Goal: Task Accomplishment & Management: Manage account settings

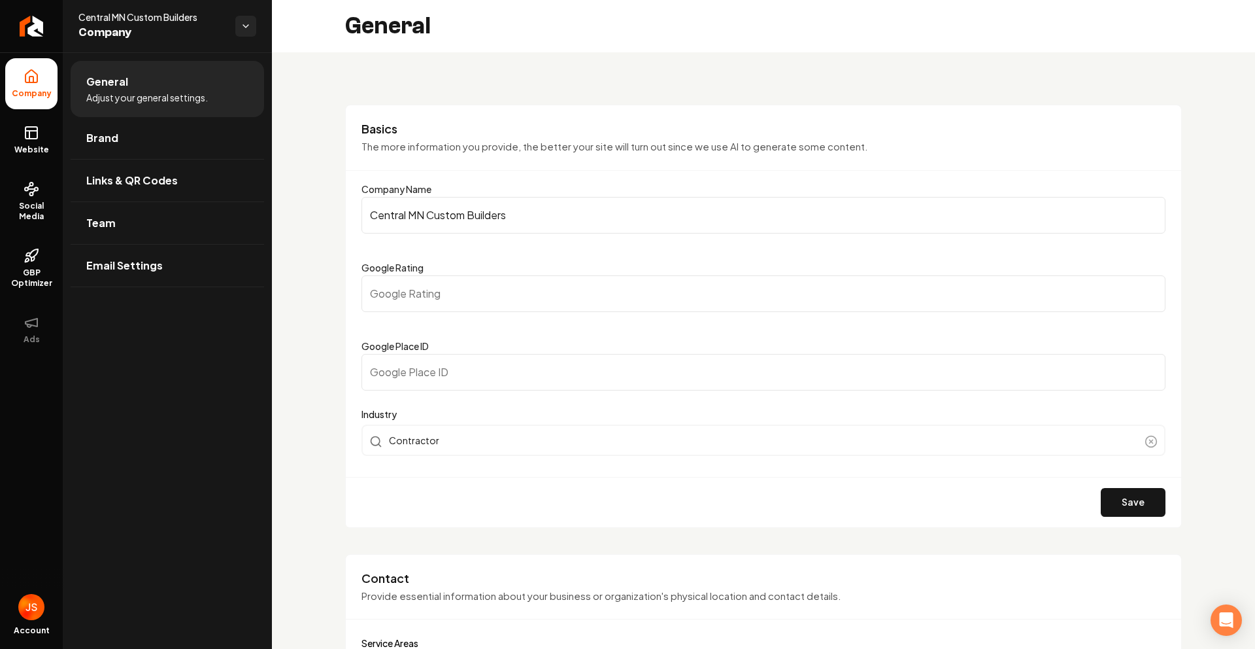
click at [56, 54] on ul "Company Website Social Media GBP Optimizer Ads" at bounding box center [31, 206] width 63 height 308
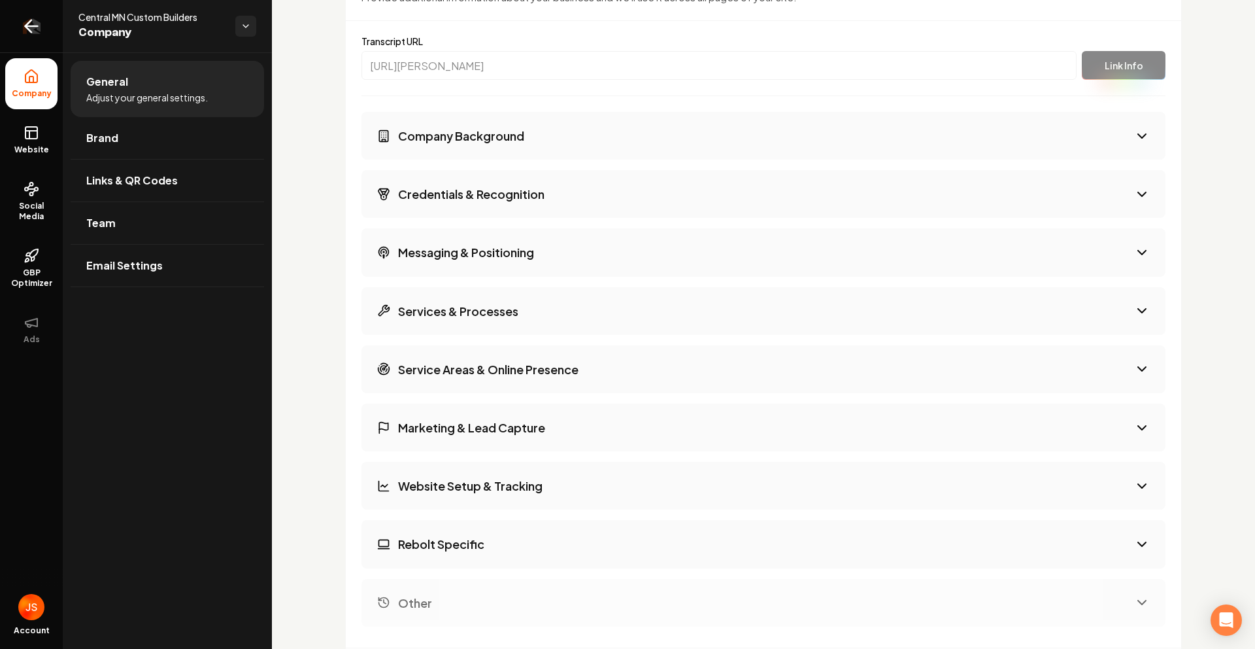
click at [47, 46] on link "Return to dashboard" at bounding box center [31, 26] width 63 height 52
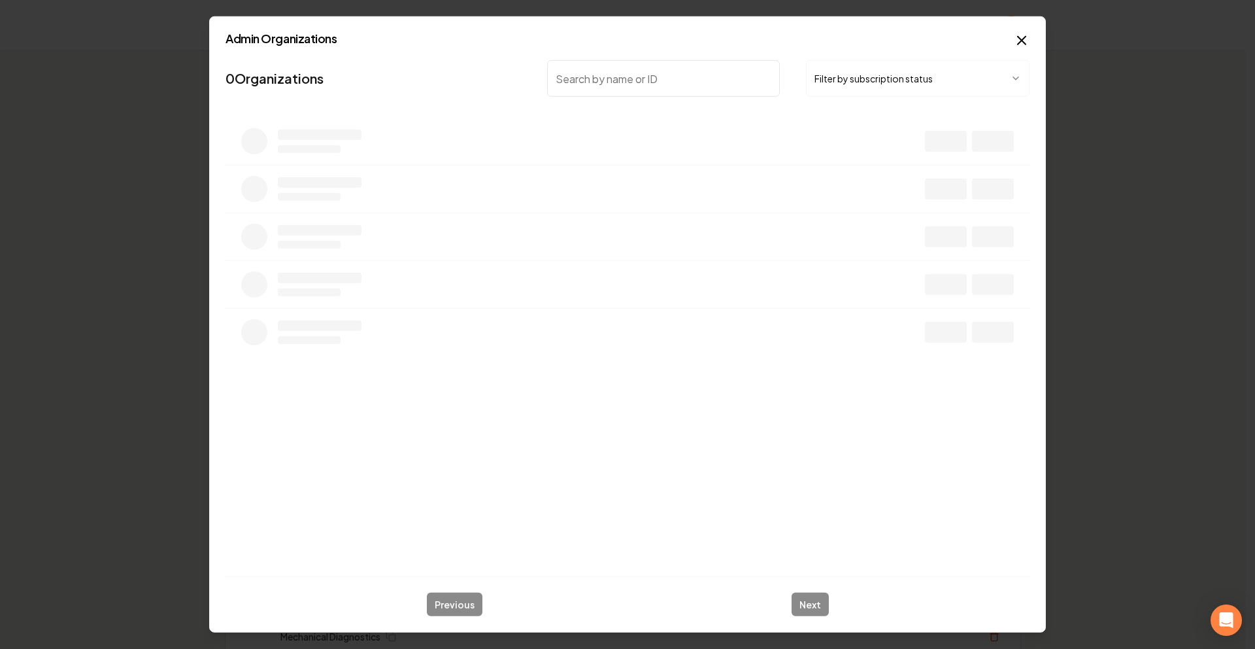
click at [703, 75] on input "search" at bounding box center [663, 78] width 233 height 37
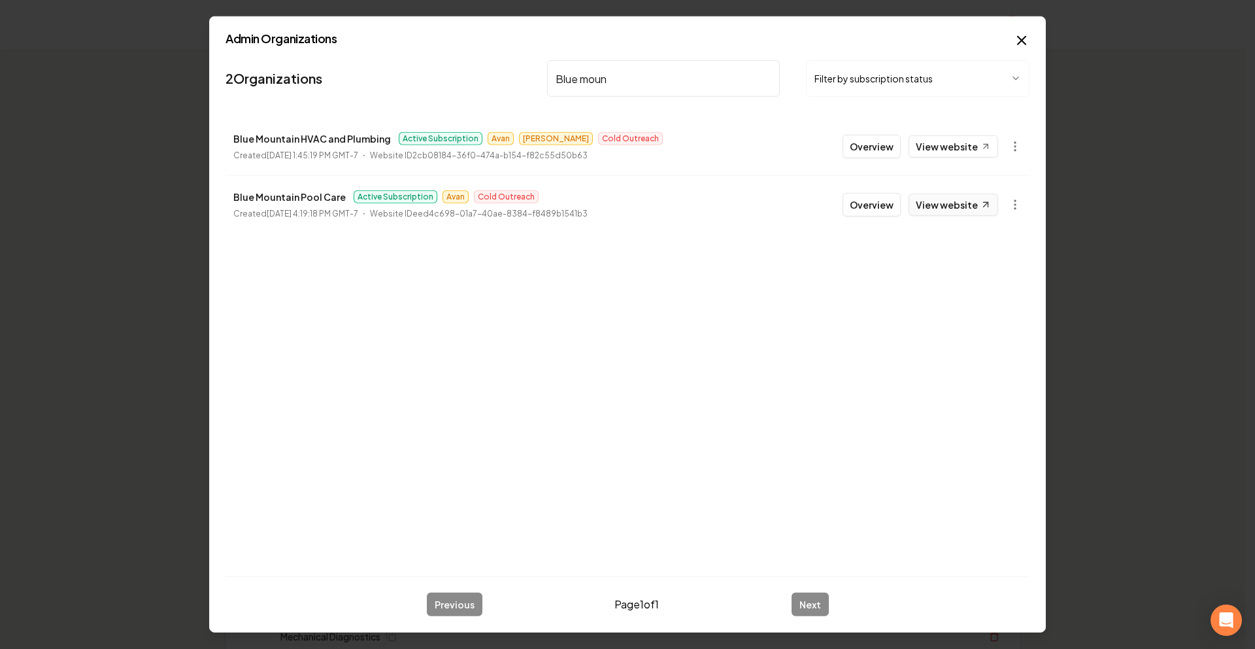
type input "Blue moun"
click at [947, 205] on link "View website" at bounding box center [954, 205] width 90 height 22
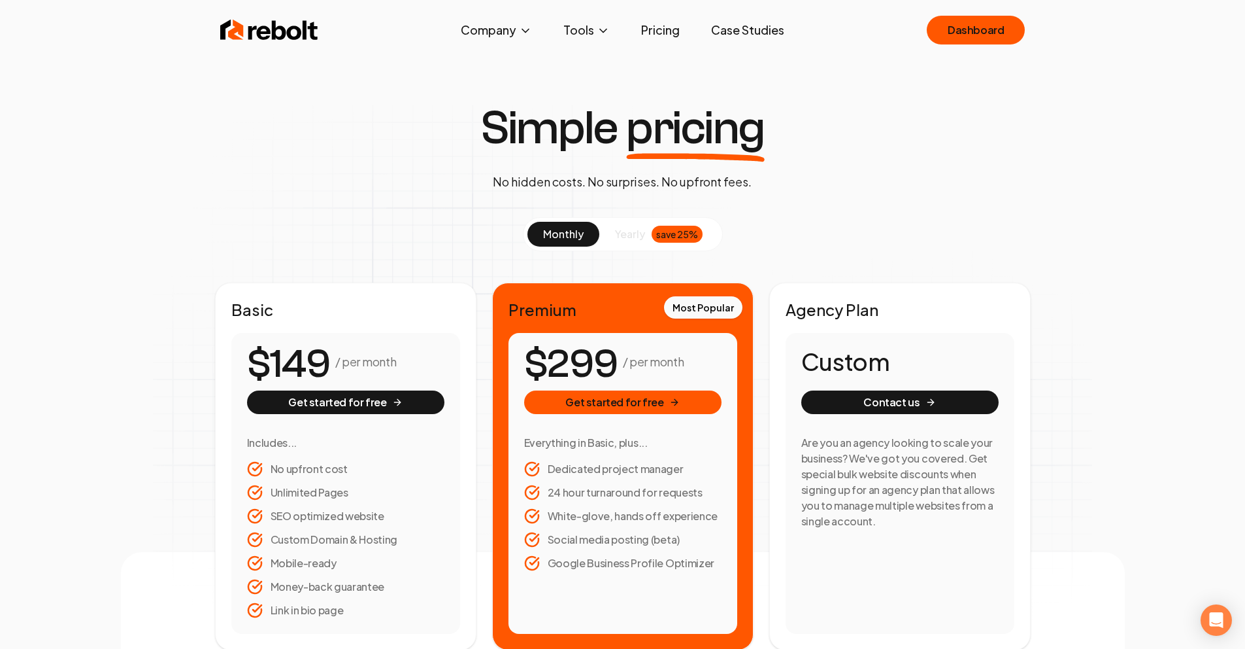
click at [960, 44] on div "Rebolt Company About Blog Jobs Tools Google Review QR Code Generator Google Bus…" at bounding box center [623, 29] width 837 height 39
click at [965, 41] on link "Dashboard" at bounding box center [976, 30] width 98 height 29
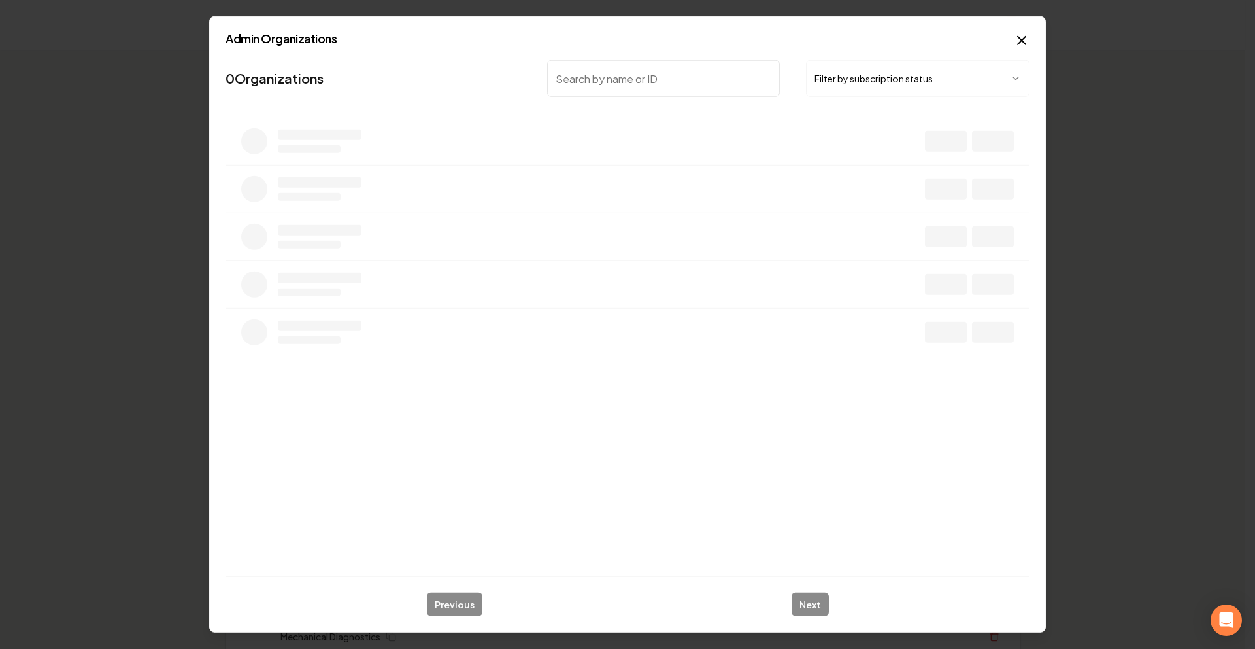
click at [725, 96] on nav "0 Organizations Filter by subscription status" at bounding box center [628, 84] width 804 height 58
click at [724, 90] on input "search" at bounding box center [663, 78] width 233 height 37
type input "a"
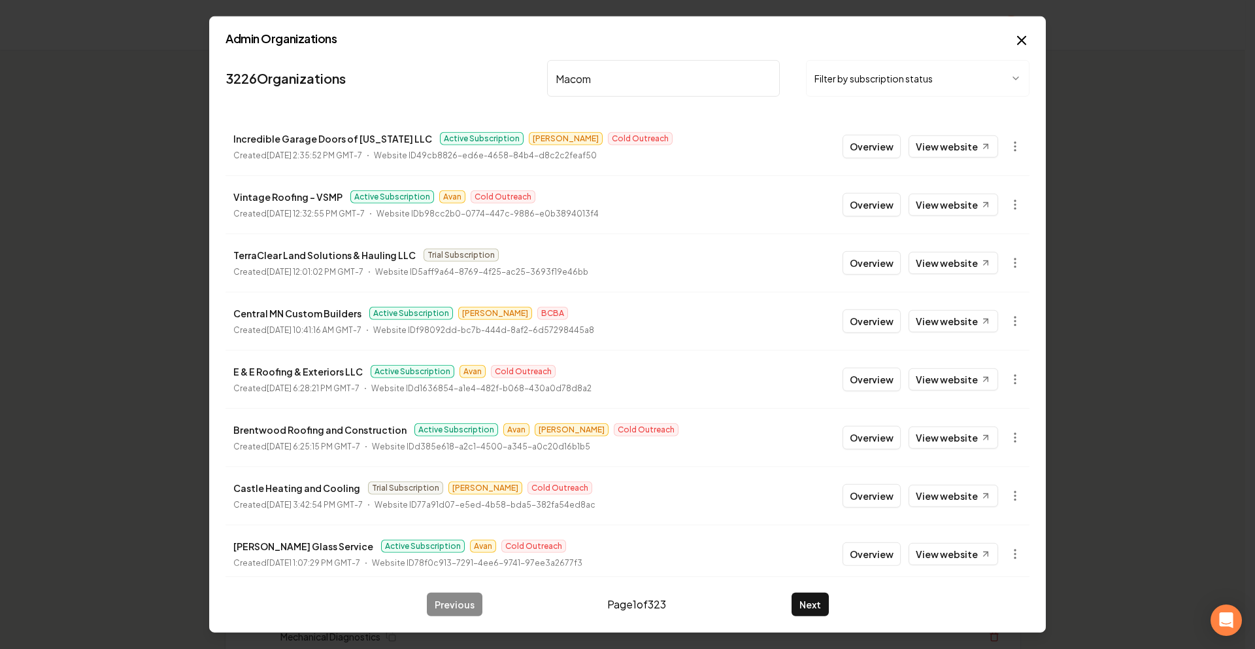
type input "Macomb"
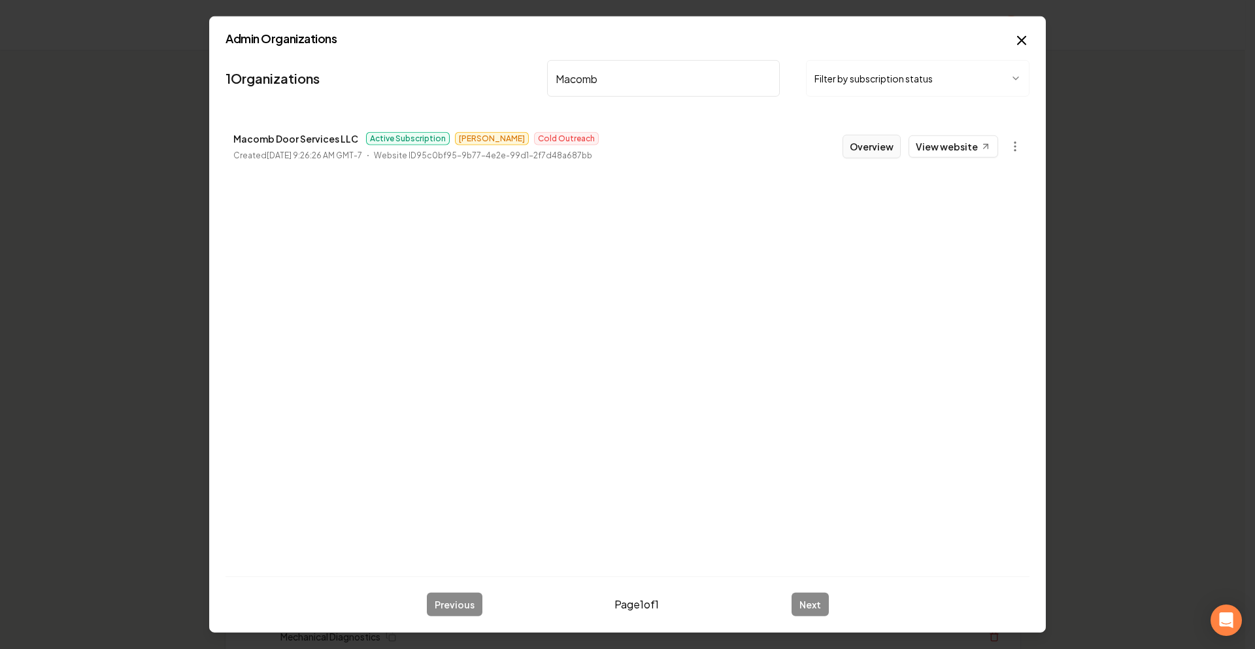
click at [870, 143] on button "Overview" at bounding box center [872, 147] width 58 height 24
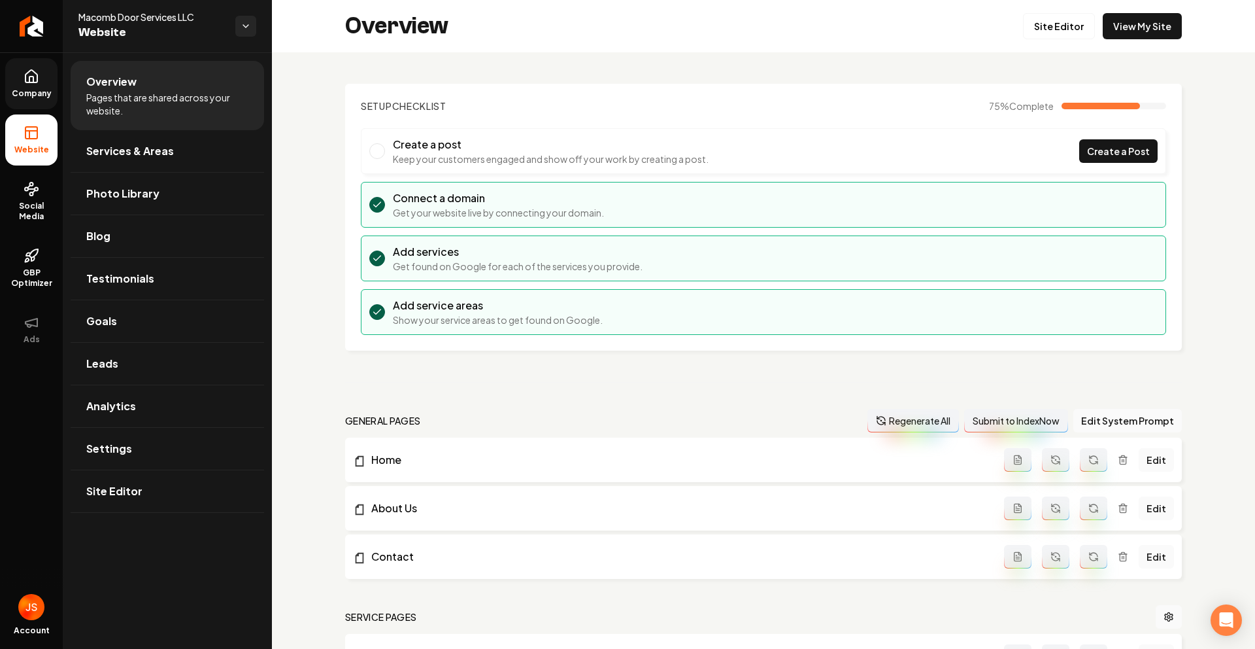
click at [44, 87] on link "Company" at bounding box center [31, 83] width 52 height 51
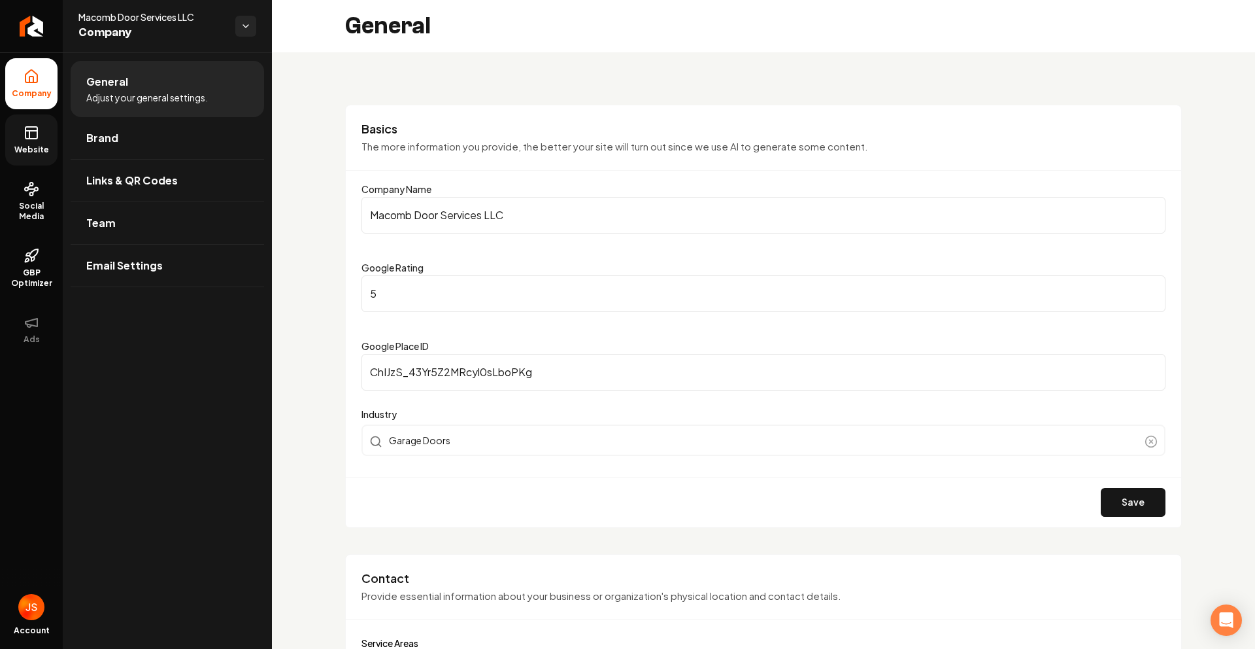
click at [12, 131] on link "Website" at bounding box center [31, 139] width 52 height 51
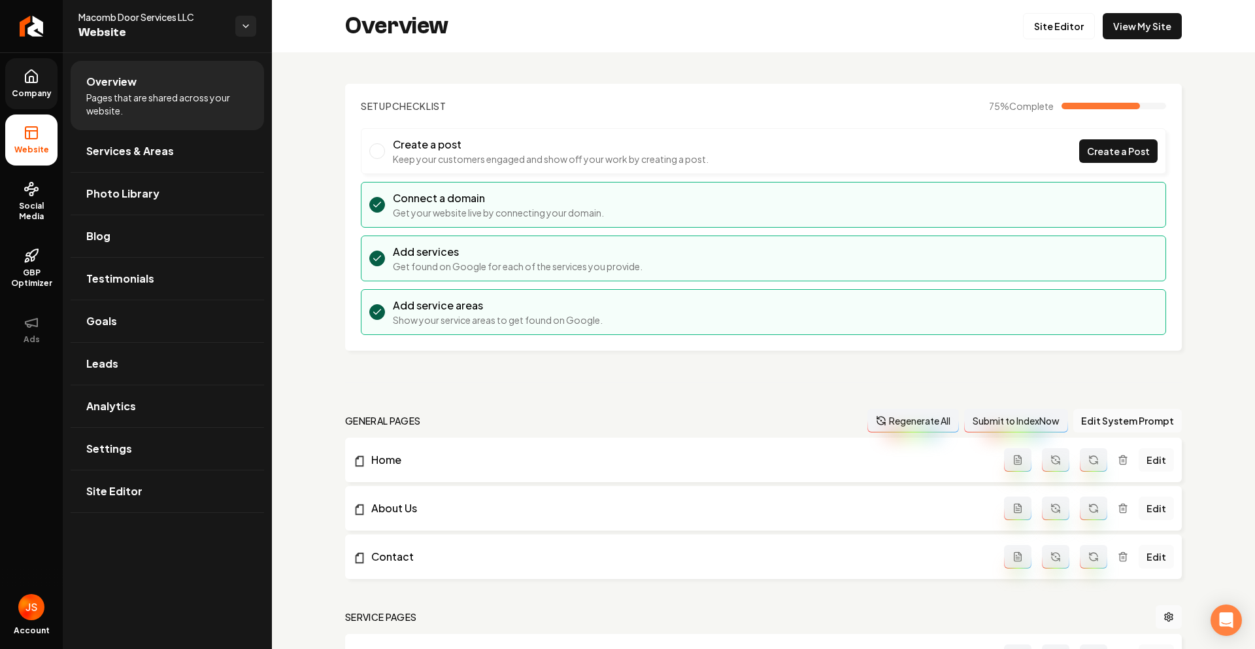
click at [1068, 41] on div "Overview Site Editor View My Site" at bounding box center [763, 26] width 983 height 52
click at [1068, 33] on link "Site Editor" at bounding box center [1059, 26] width 72 height 26
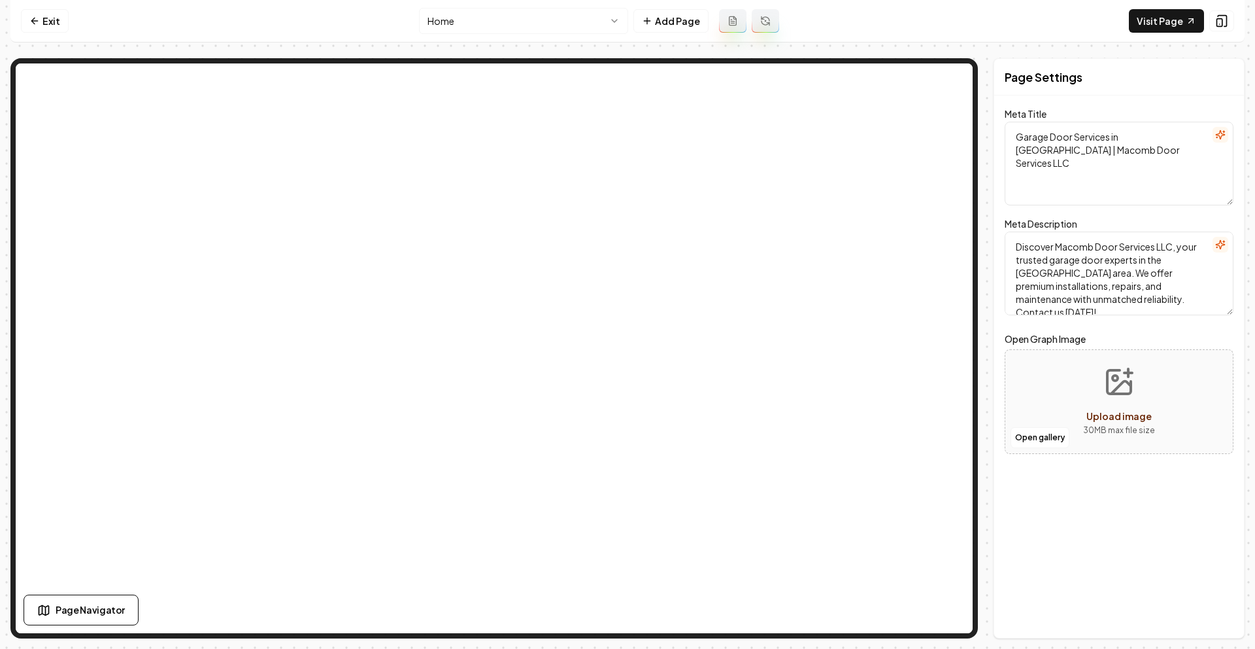
drag, startPoint x: 1139, startPoint y: 300, endPoint x: 1124, endPoint y: 290, distance: 18.3
click at [1124, 290] on textarea "Discover Macomb Door Services LLC, your trusted garage door experts in the [GEO…" at bounding box center [1119, 273] width 229 height 84
drag, startPoint x: 1141, startPoint y: 306, endPoint x: 1126, endPoint y: 286, distance: 25.1
click at [1126, 286] on textarea "Discover Macomb Door Services LLC, your trusted garage door experts in the [GEO…" at bounding box center [1119, 273] width 229 height 84
type textarea "Discover Macomb Door Services LLC, your trusted garage door experts in the [GEO…"
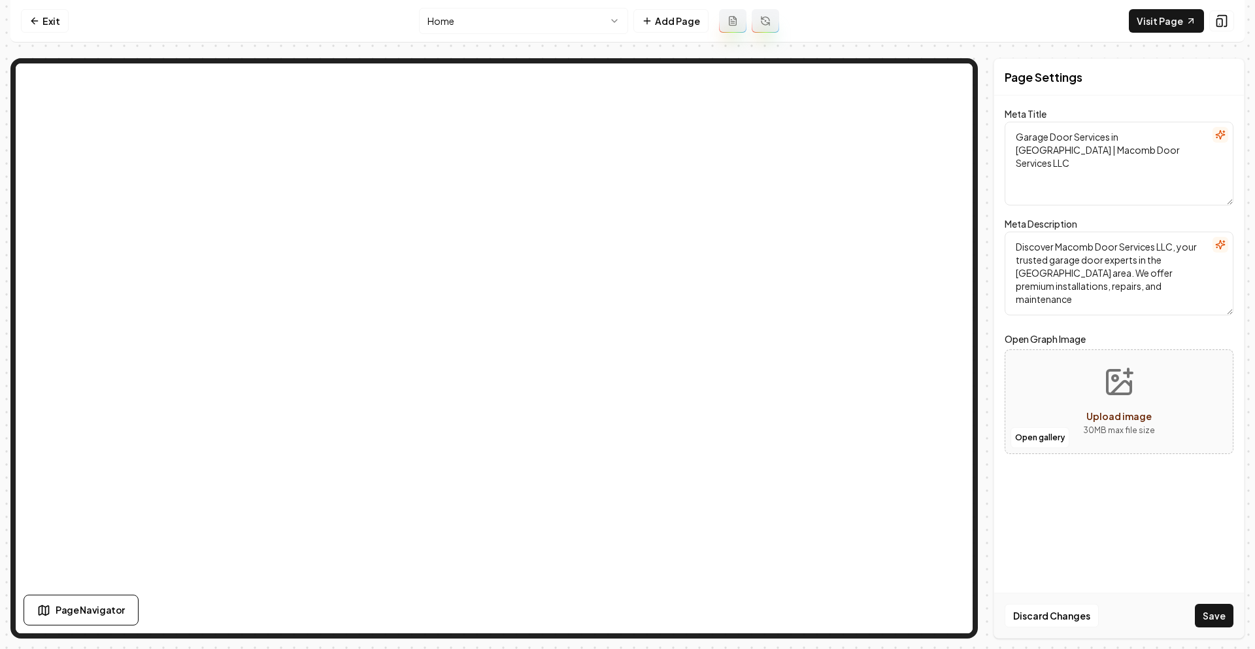
click at [1228, 242] on button "button" at bounding box center [1221, 245] width 16 height 16
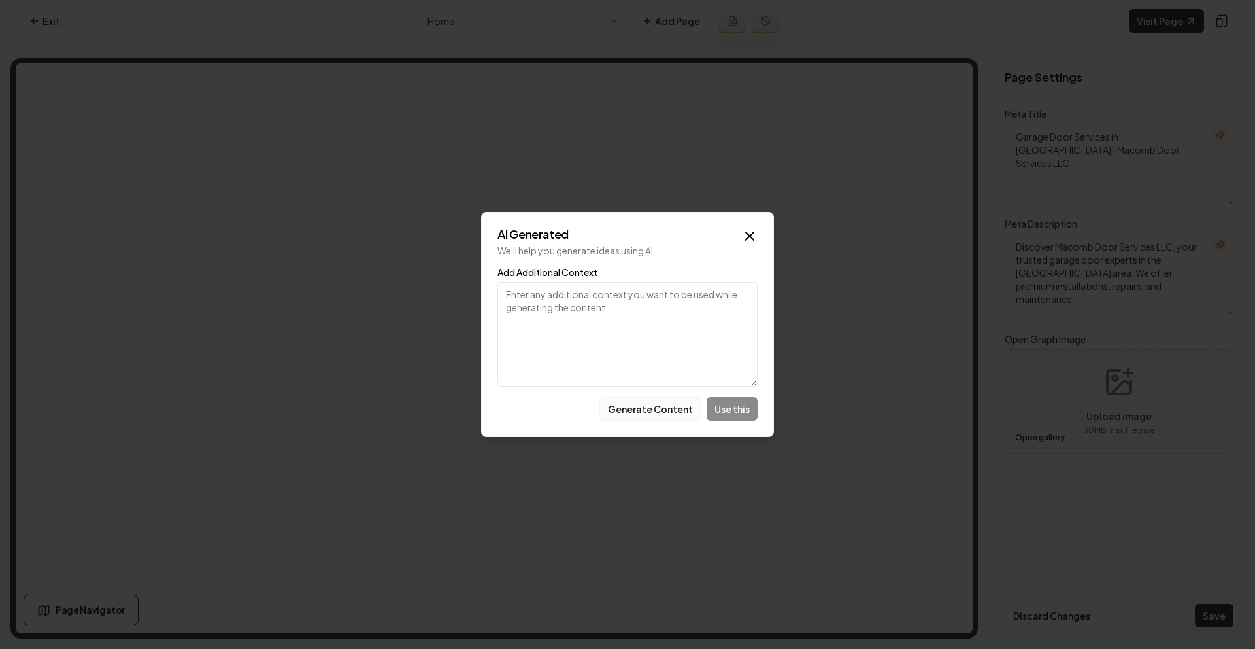
click at [627, 408] on button "Generate Content" at bounding box center [650, 409] width 102 height 24
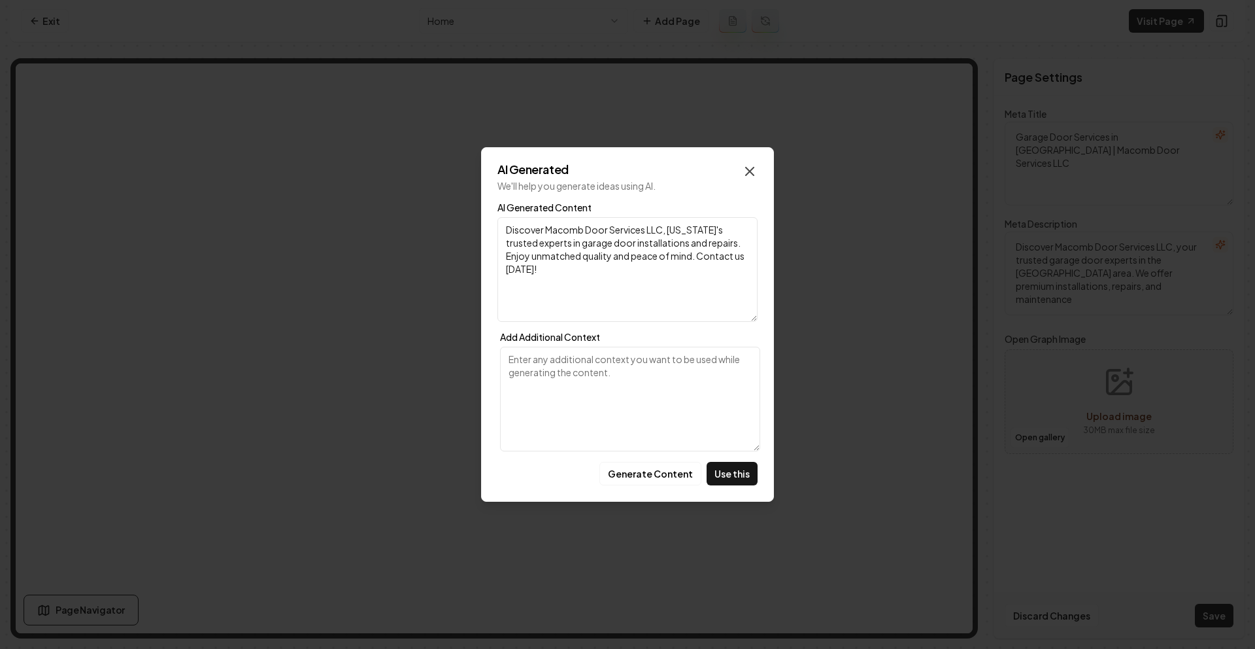
click at [753, 165] on icon "button" at bounding box center [750, 171] width 16 height 16
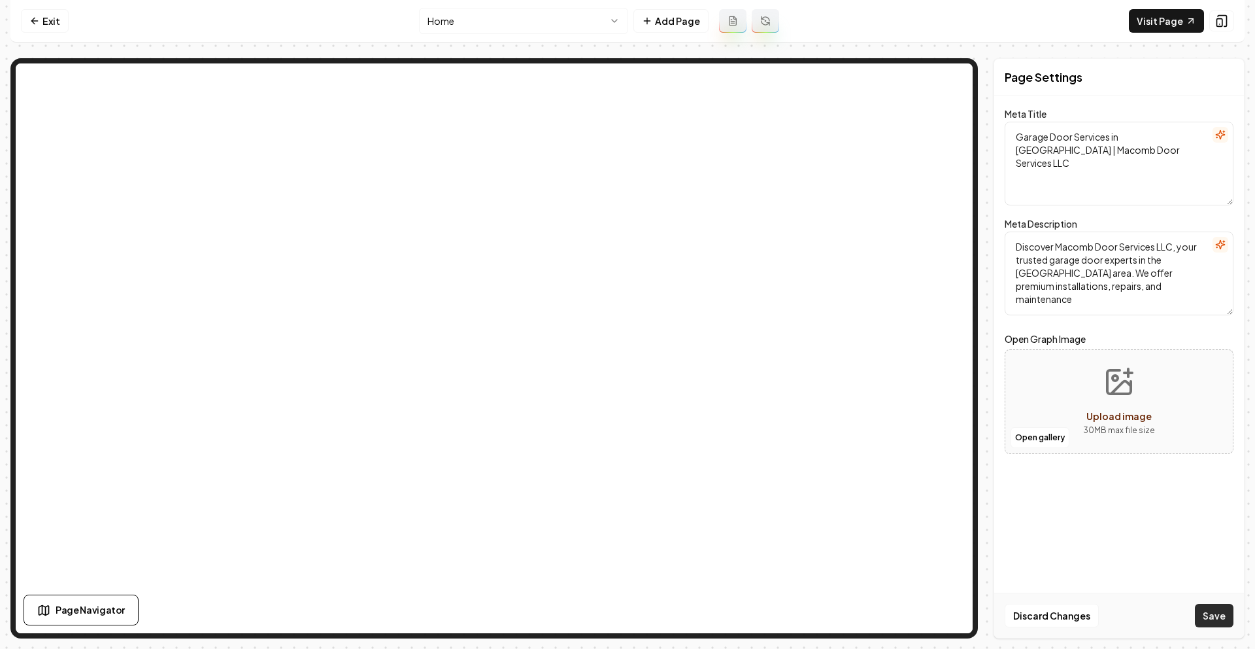
click at [1216, 613] on button "Save" at bounding box center [1214, 615] width 39 height 24
click at [35, 28] on link "Exit" at bounding box center [45, 21] width 48 height 24
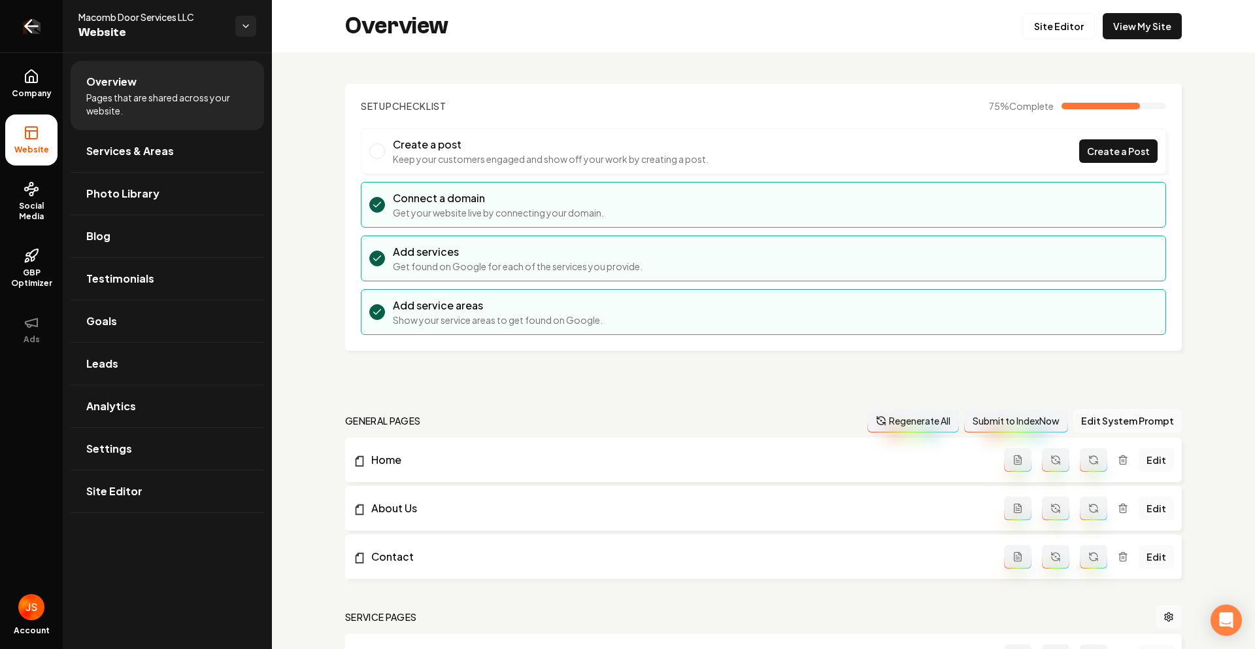
click at [37, 18] on icon "Return to dashboard" at bounding box center [31, 26] width 21 height 21
